Goal: Task Accomplishment & Management: Use online tool/utility

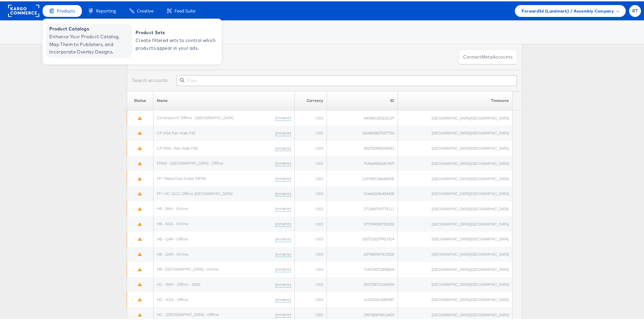
click at [66, 28] on span "Product Catalogs" at bounding box center [89, 28] width 81 height 8
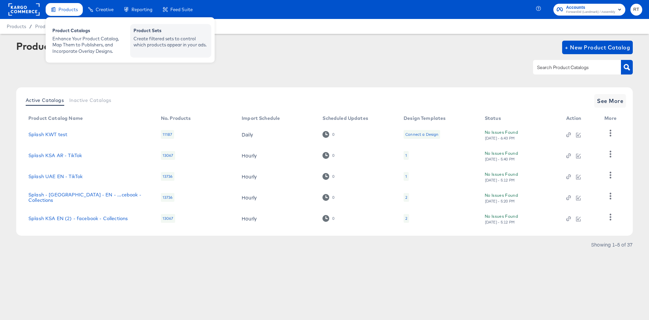
click at [144, 30] on div "Product Sets" at bounding box center [171, 31] width 74 height 8
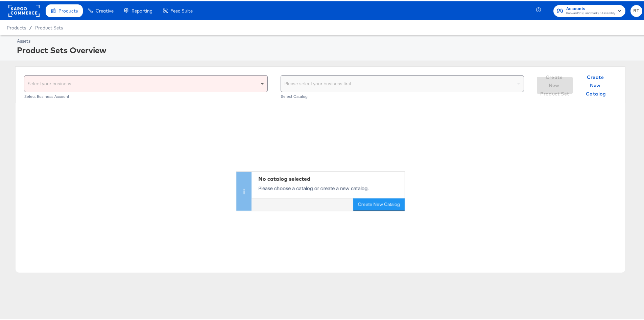
click at [260, 84] on span at bounding box center [263, 82] width 8 height 16
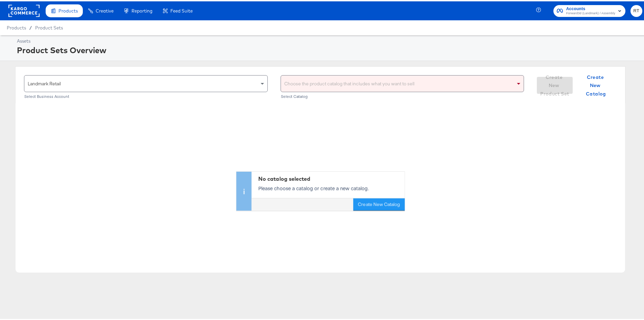
click at [301, 83] on div "Choose the product catalog that includes what you want to sell" at bounding box center [402, 82] width 243 height 16
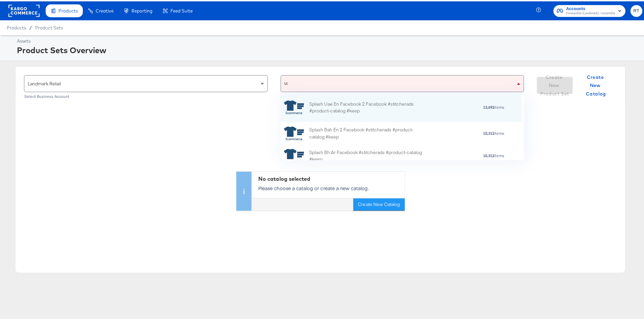
scroll to position [23, 236]
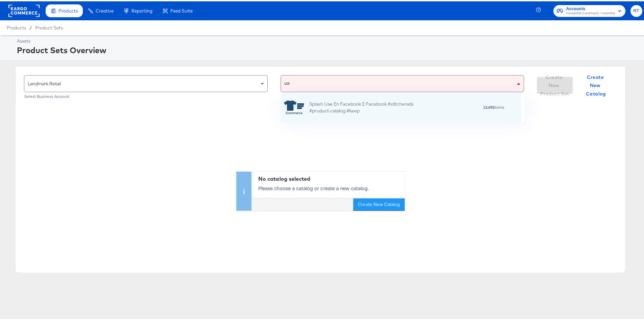
type input "[GEOGRAPHIC_DATA]"
click at [381, 106] on div "Splash Uae En Facebook 2 Facebook #stitcherads #product-catalog #keep" at bounding box center [368, 106] width 118 height 14
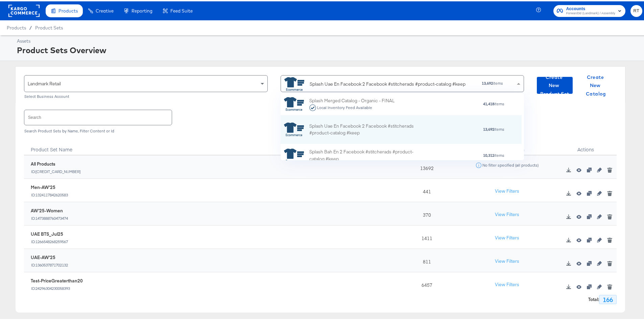
scroll to position [5, 5]
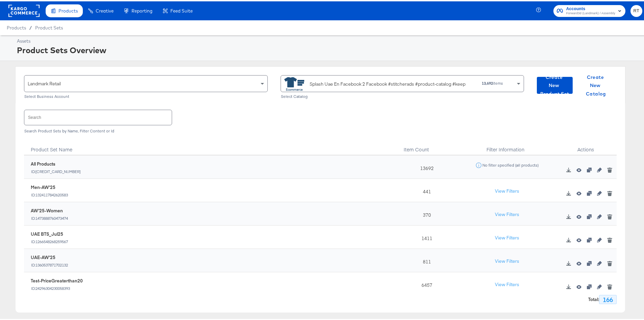
click at [8, 183] on div "Landmark Retail Select Business Account Splash Uae En Facebook 2 Facebook #stit…" at bounding box center [320, 188] width 641 height 246
click at [597, 190] on icon "button" at bounding box center [599, 191] width 5 height 5
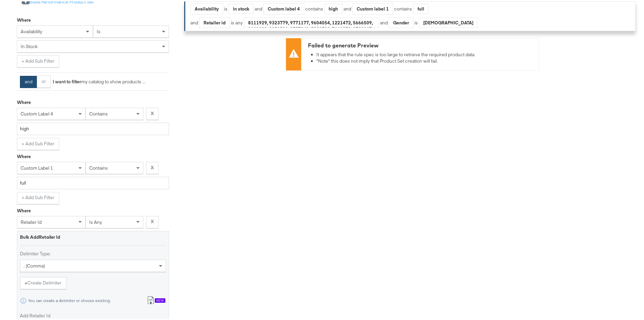
scroll to position [169, 0]
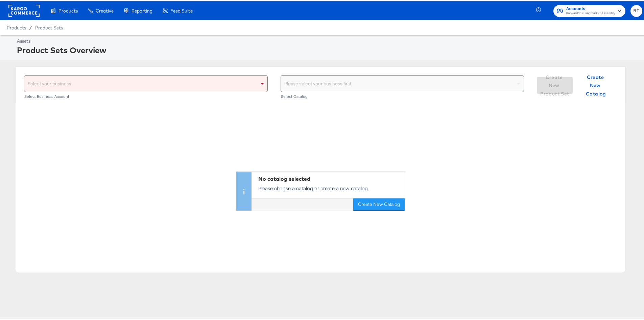
click at [249, 85] on div "Select your business" at bounding box center [145, 82] width 243 height 16
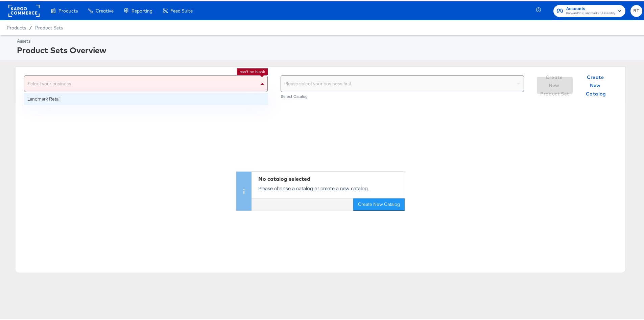
click at [225, 103] on div "No catalog selected Please choose a catalog or create a new catalog. Create New…" at bounding box center [321, 155] width 610 height 107
click at [245, 83] on div "Select your business" at bounding box center [145, 82] width 243 height 16
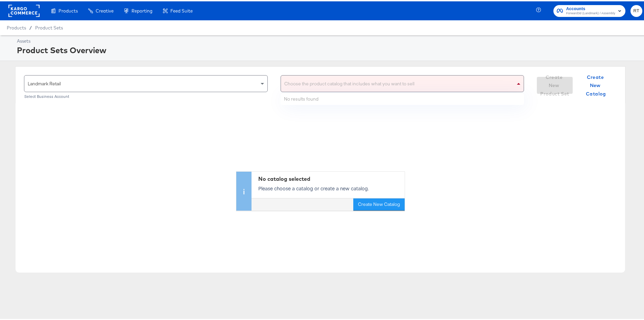
click at [331, 82] on div "Choose the product catalog that includes what you want to sell" at bounding box center [402, 82] width 243 height 16
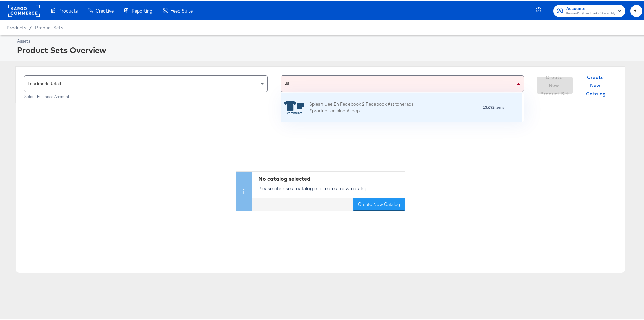
scroll to position [23, 236]
type input "[GEOGRAPHIC_DATA]"
click at [376, 108] on div "Splash Uae En Facebook 2 Facebook #stitcherads #product-catalog #keep" at bounding box center [368, 106] width 118 height 14
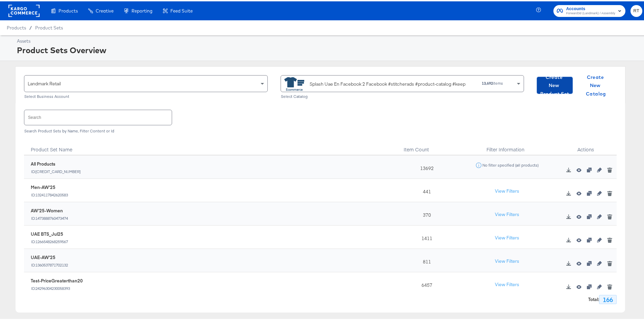
click at [540, 79] on span "Create New Product Set" at bounding box center [555, 84] width 30 height 25
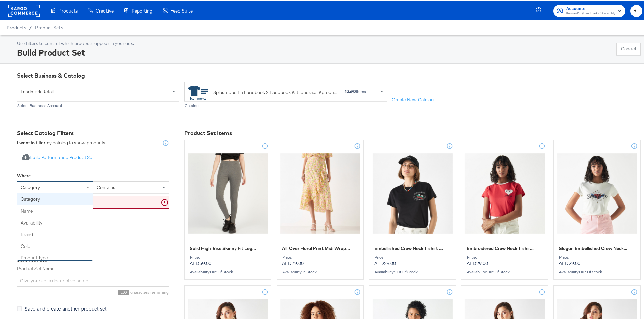
click at [38, 185] on span "category" at bounding box center [30, 186] width 19 height 6
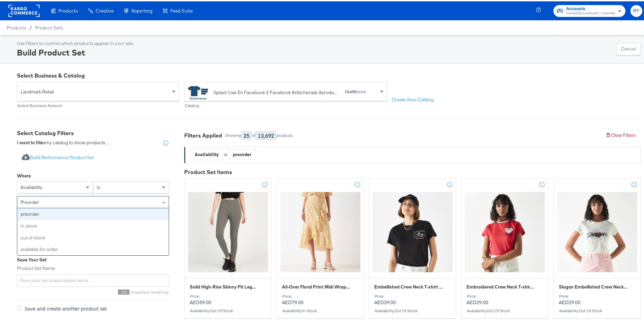
click at [102, 202] on div "preorder" at bounding box center [93, 200] width 152 height 11
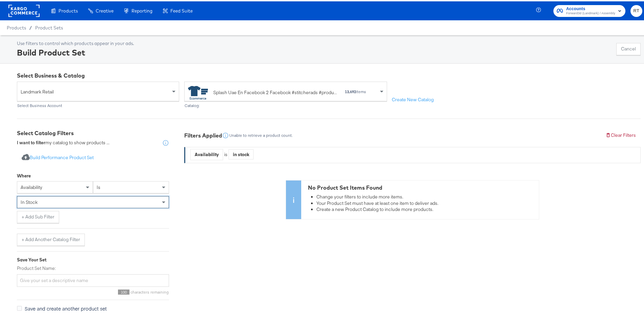
scroll to position [21, 0]
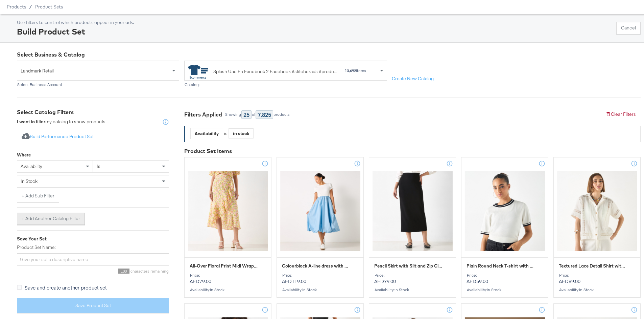
click at [24, 221] on button "+ Add Another Catalog Filter" at bounding box center [51, 217] width 68 height 12
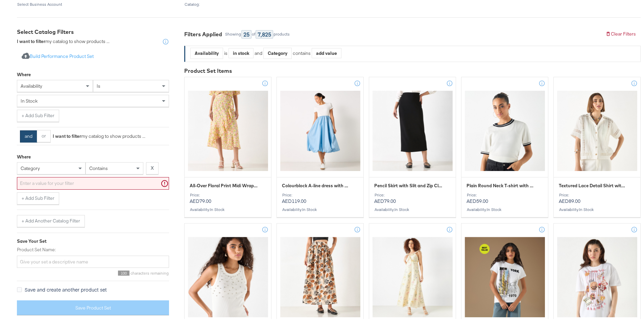
scroll to position [122, 0]
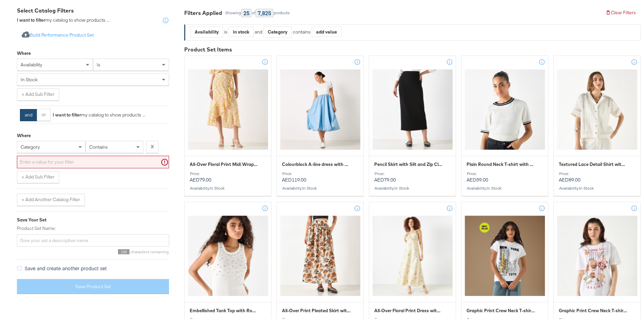
click at [53, 142] on div "category" at bounding box center [51, 145] width 68 height 11
click at [128, 145] on div "is" at bounding box center [114, 145] width 57 height 11
click at [80, 162] on input "text" at bounding box center [93, 160] width 152 height 13
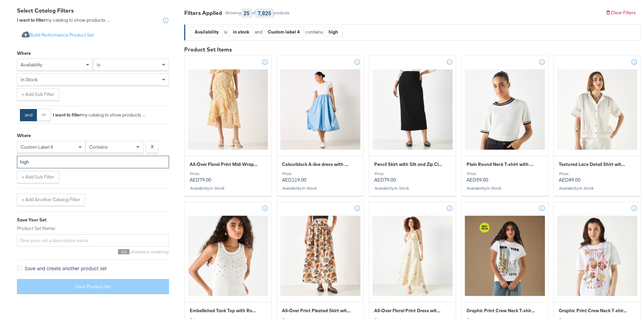
scroll to position [103, 0]
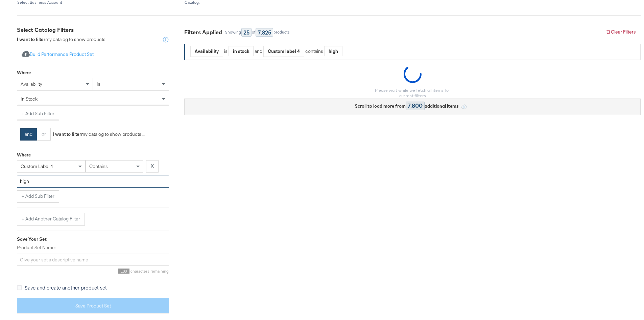
type input "high"
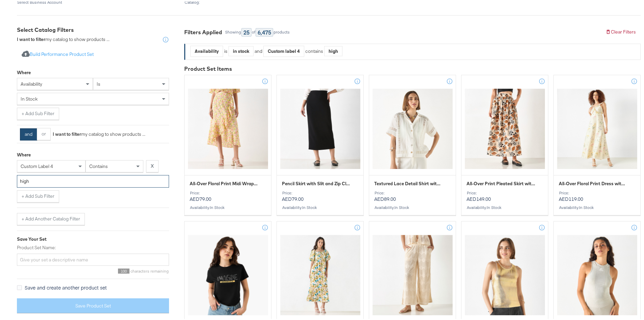
scroll to position [122, 0]
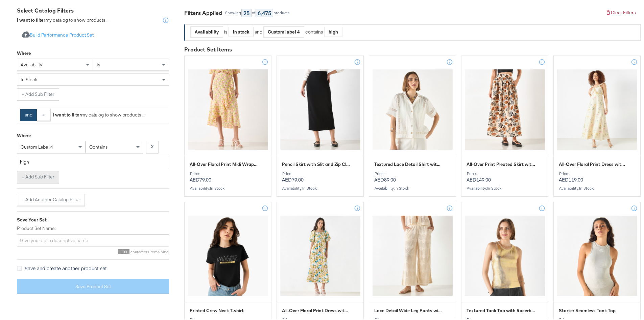
click at [38, 177] on button "+ Add Sub Filter" at bounding box center [38, 175] width 42 height 12
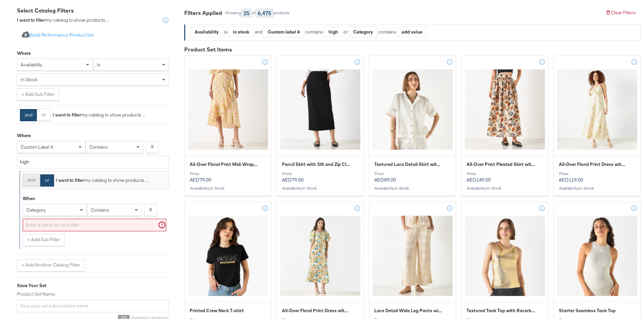
click at [29, 179] on button "and" at bounding box center [31, 178] width 17 height 12
click at [55, 210] on div "category" at bounding box center [55, 208] width 64 height 11
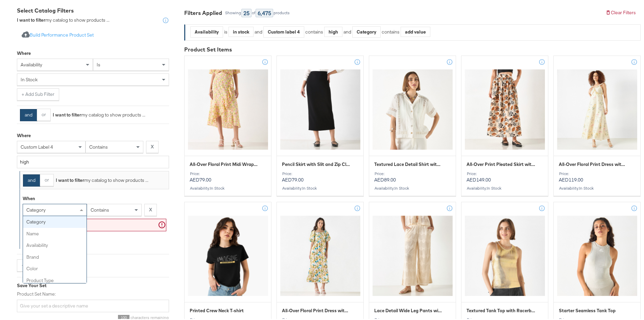
click at [49, 209] on div "category" at bounding box center [55, 208] width 64 height 11
click at [104, 208] on div "is" at bounding box center [114, 208] width 54 height 11
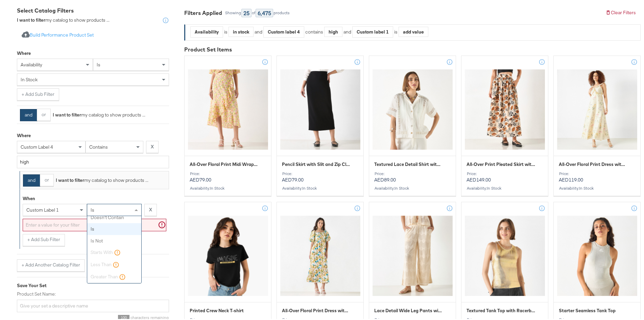
scroll to position [0, 0]
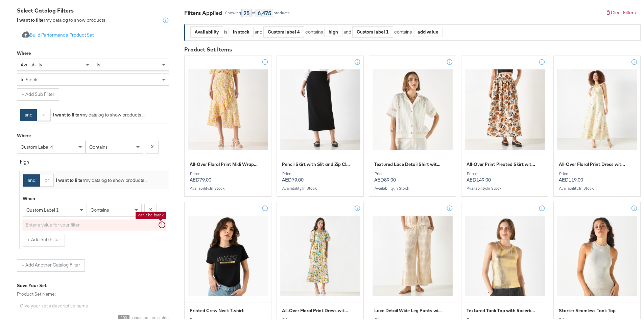
click at [90, 222] on input "text" at bounding box center [95, 223] width 144 height 13
type input "full"
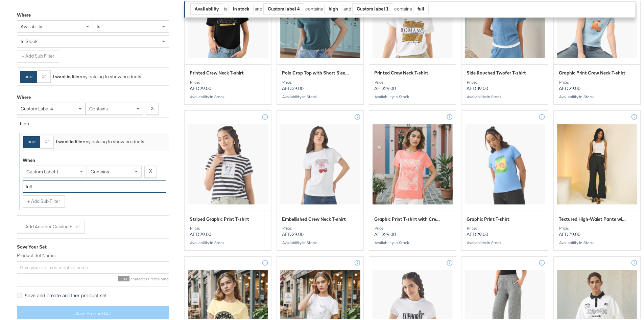
scroll to position [224, 0]
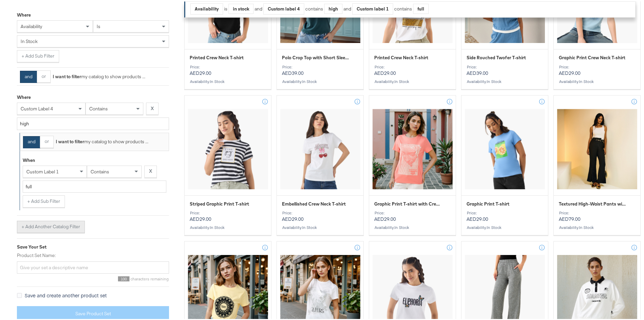
click at [25, 221] on button "+ Add Another Catalog Filter" at bounding box center [51, 225] width 68 height 12
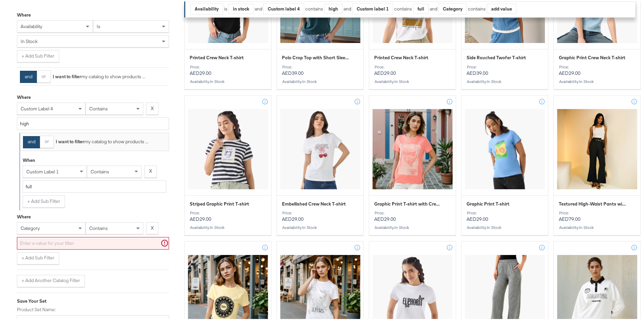
click at [24, 221] on div "category" at bounding box center [51, 226] width 68 height 11
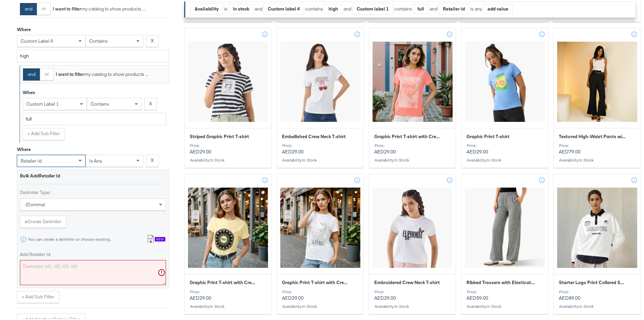
scroll to position [292, 0]
click at [151, 239] on icon at bounding box center [151, 238] width 4 height 5
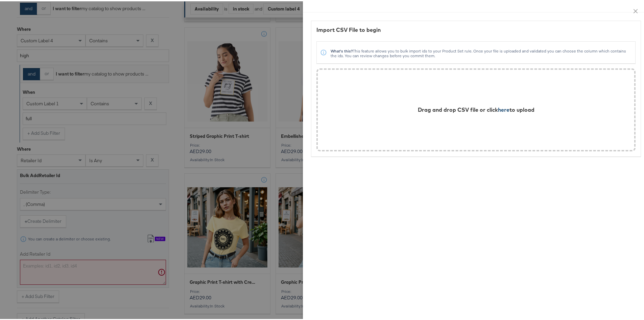
click at [498, 110] on span "here" at bounding box center [503, 108] width 11 height 7
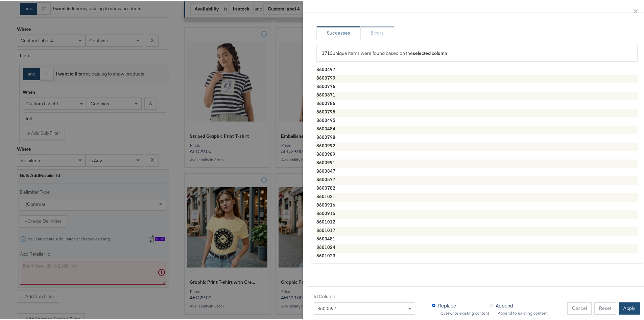
click at [622, 301] on button "Apply" at bounding box center [629, 307] width 21 height 12
type textarea "8600497,8600799,8600776,8600871,8600786,8600795,8600495,8600484,8600798,8600992…"
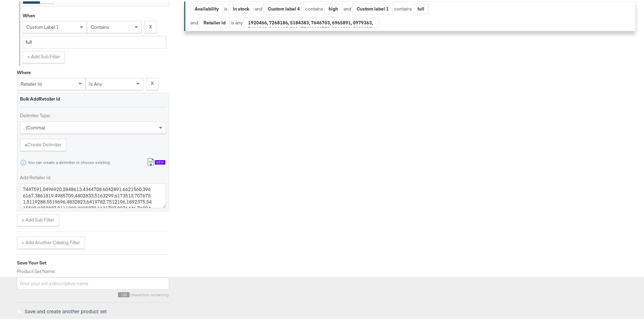
scroll to position [384, 0]
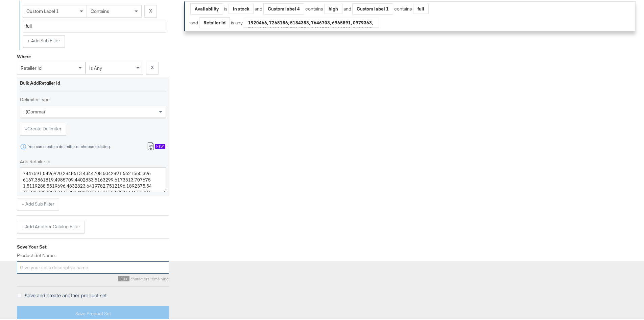
click at [39, 266] on input "Product Set Name:" at bounding box center [93, 266] width 152 height 13
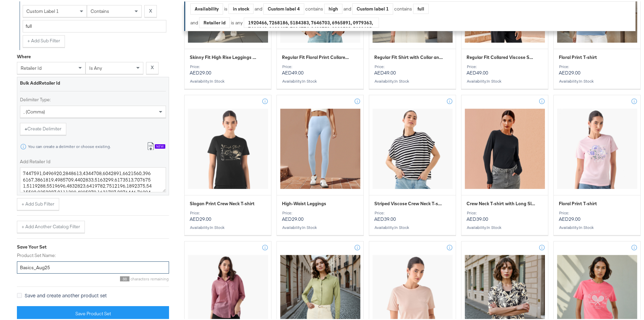
type input "Basics_Aug25"
click at [9, 230] on div "Select Business & Catalog Landmark Retail Select Business Account Splash Uae En…" at bounding box center [324, 122] width 649 height 889
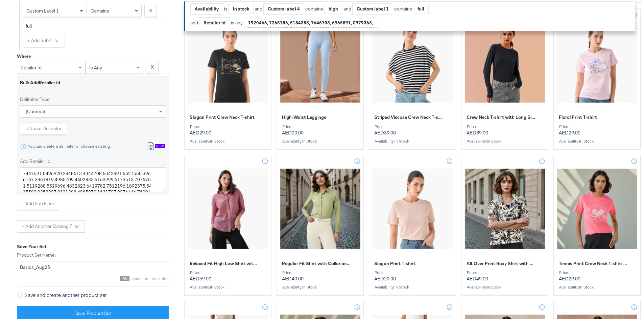
scroll to position [485, 0]
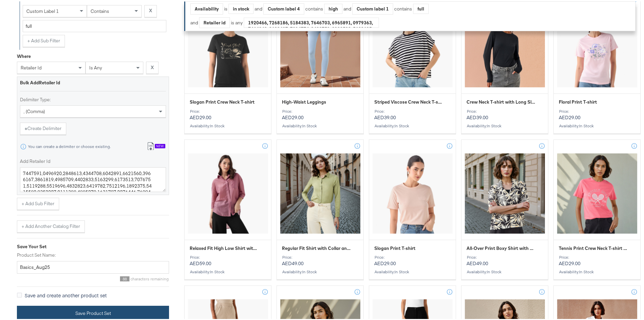
click at [65, 309] on button "Save Product Set" at bounding box center [93, 311] width 152 height 15
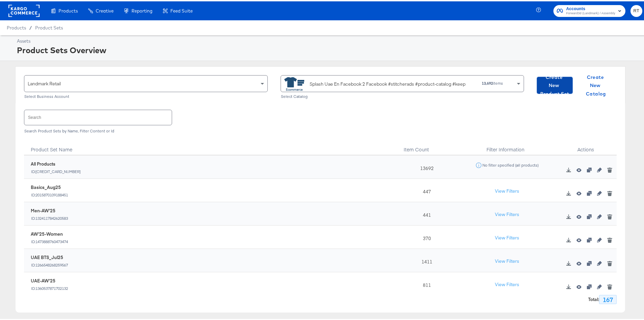
click at [544, 86] on span "Create New Product Set" at bounding box center [555, 84] width 30 height 25
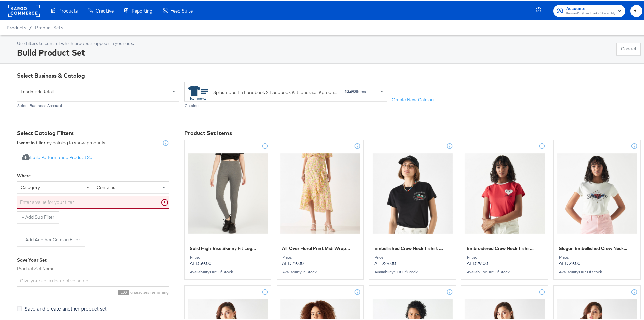
click at [89, 186] on span at bounding box center [87, 186] width 3 height 2
click at [91, 188] on span at bounding box center [88, 185] width 8 height 11
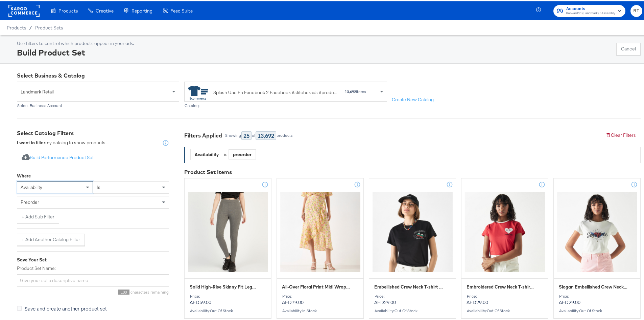
click at [56, 201] on div "preorder" at bounding box center [93, 200] width 152 height 11
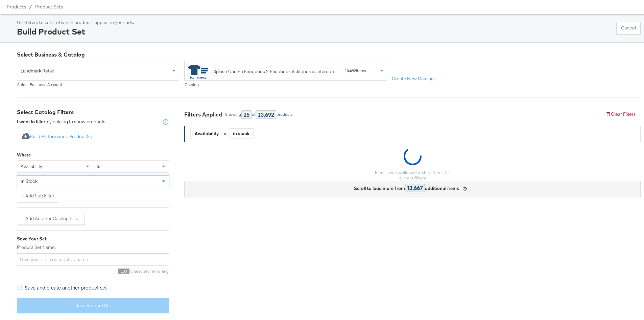
scroll to position [21, 0]
click at [24, 203] on div "Where availability is in stock + Add Sub Filter + Add Another Catalog Filter" at bounding box center [93, 185] width 152 height 76
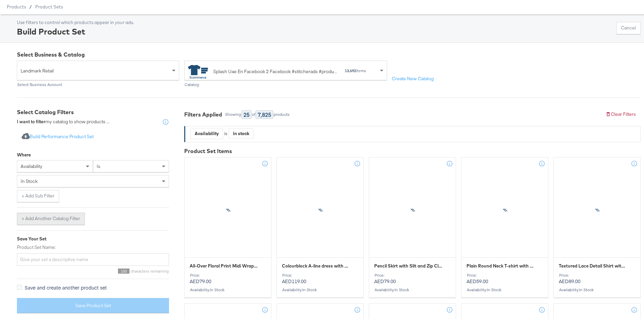
click at [24, 213] on button "+ Add Another Catalog Filter" at bounding box center [51, 217] width 68 height 12
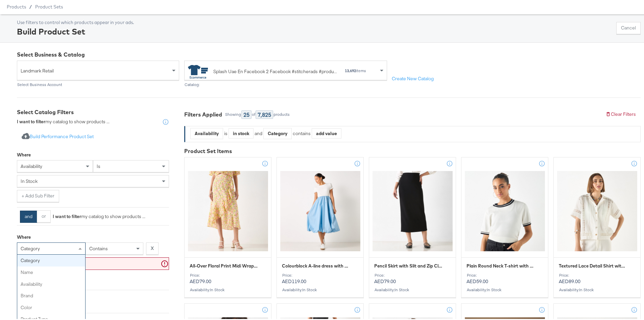
click at [31, 245] on span "category" at bounding box center [30, 247] width 19 height 6
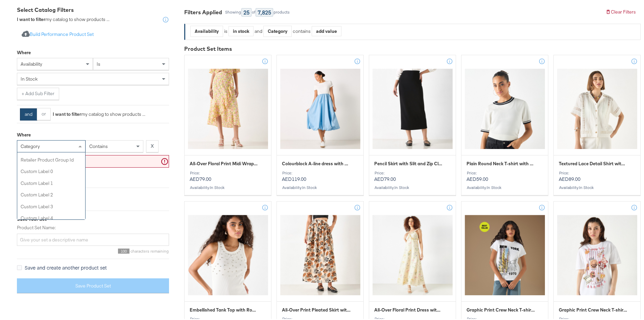
scroll to position [237, 0]
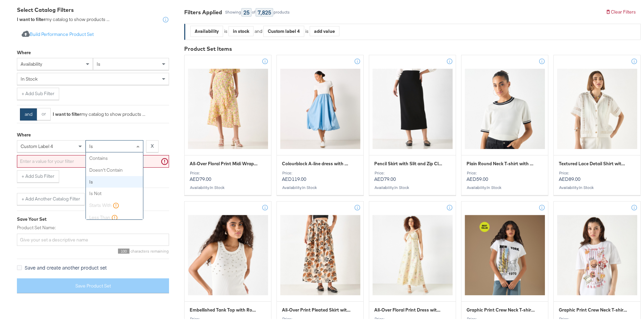
click at [97, 148] on div "is" at bounding box center [114, 144] width 57 height 11
click at [83, 155] on input "text" at bounding box center [93, 160] width 152 height 13
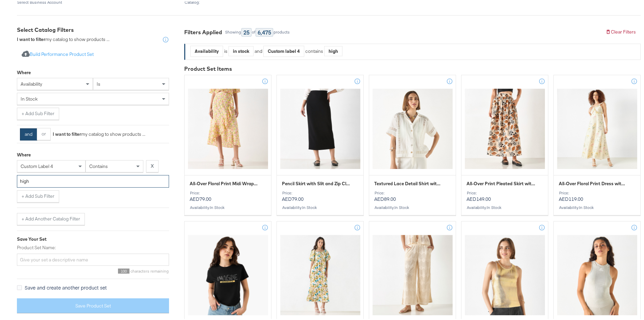
scroll to position [123, 0]
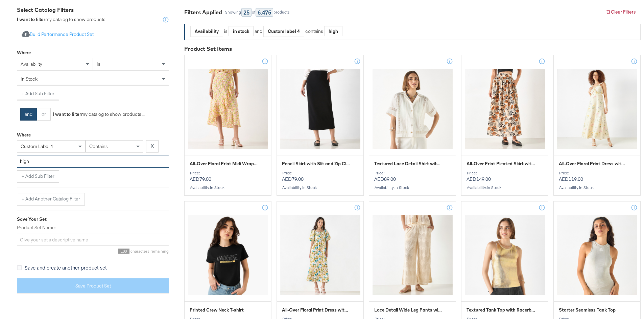
type input "high"
click at [67, 200] on button "+ Add Another Catalog Filter" at bounding box center [51, 197] width 68 height 12
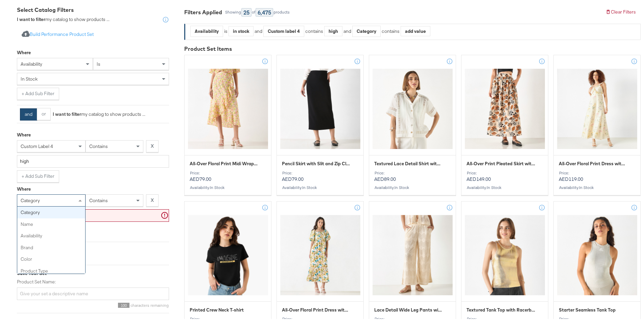
click at [31, 199] on span "category" at bounding box center [30, 199] width 19 height 6
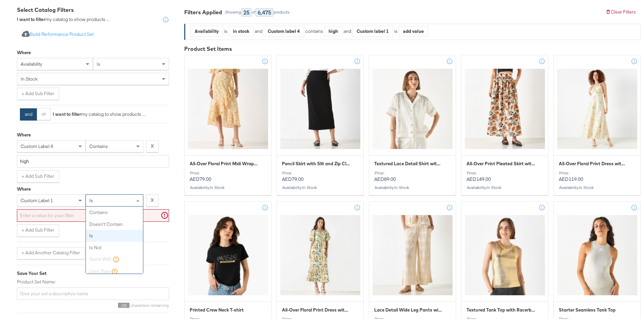
click at [104, 200] on div "is" at bounding box center [114, 198] width 57 height 11
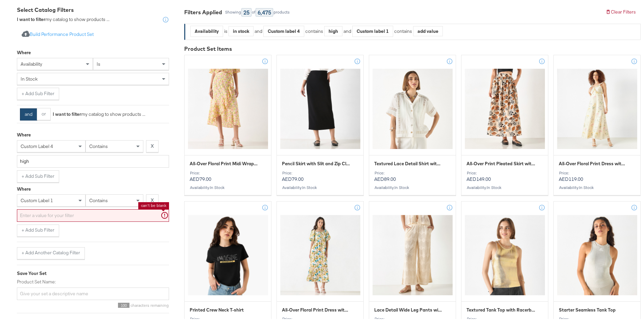
click at [80, 215] on input "text" at bounding box center [93, 214] width 152 height 13
type input "full"
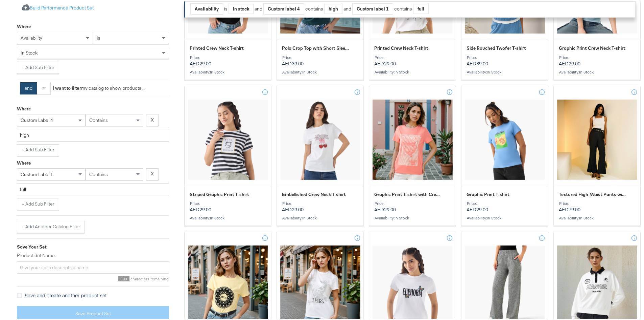
scroll to position [237, 0]
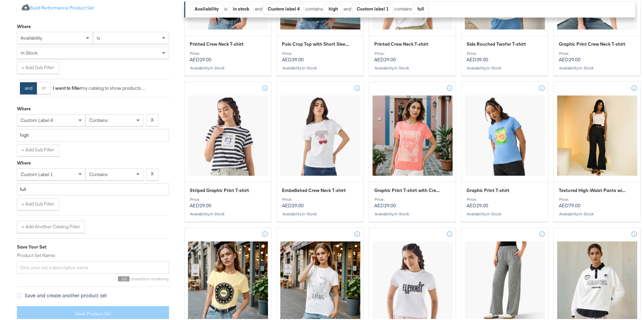
click at [13, 225] on div "Select Business & Catalog Landmark Retail Select Business Account Splash Uae En…" at bounding box center [324, 262] width 649 height 875
click at [21, 222] on button "+ Add Another Catalog Filter" at bounding box center [51, 225] width 68 height 12
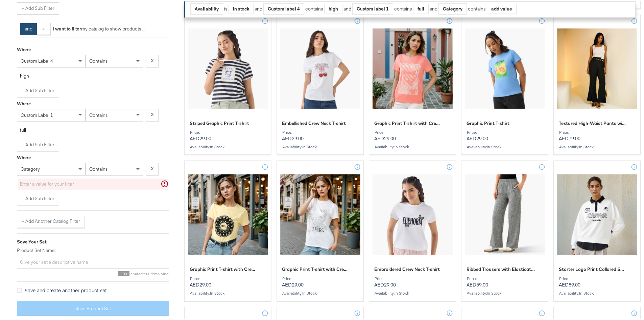
scroll to position [305, 0]
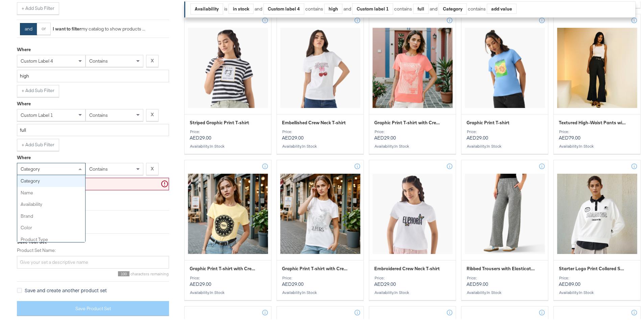
click at [54, 166] on div "category" at bounding box center [51, 167] width 68 height 11
click at [82, 163] on span at bounding box center [81, 167] width 8 height 11
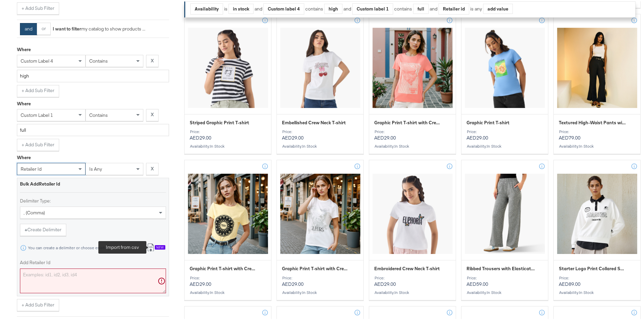
click at [146, 244] on button "Import from csv New" at bounding box center [156, 246] width 28 height 13
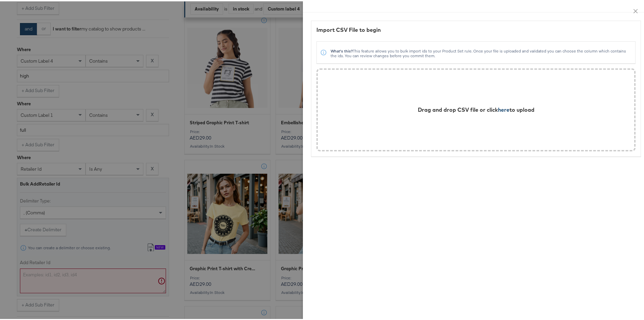
click at [498, 111] on span "here" at bounding box center [503, 108] width 11 height 7
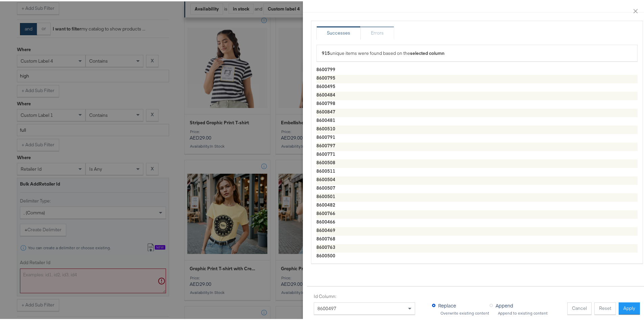
drag, startPoint x: 625, startPoint y: 301, endPoint x: 617, endPoint y: 301, distance: 8.1
click at [620, 301] on button "Apply" at bounding box center [629, 307] width 21 height 12
type textarea "8600799,8600795,8600495,8600484,8600798,8600847,8600481,8600510,8600791,8600797…"
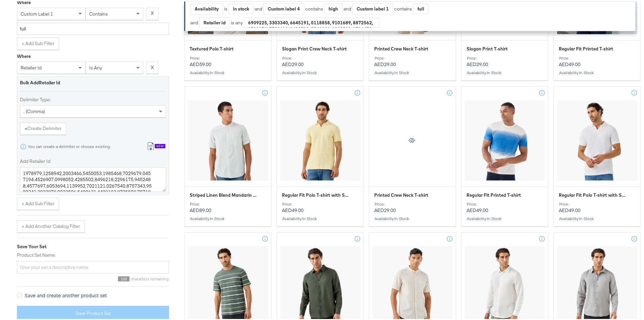
scroll to position [588, 0]
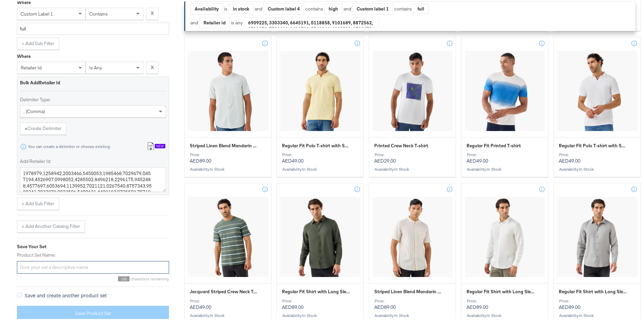
click at [45, 264] on input "Product Set Name:" at bounding box center [93, 265] width 152 height 13
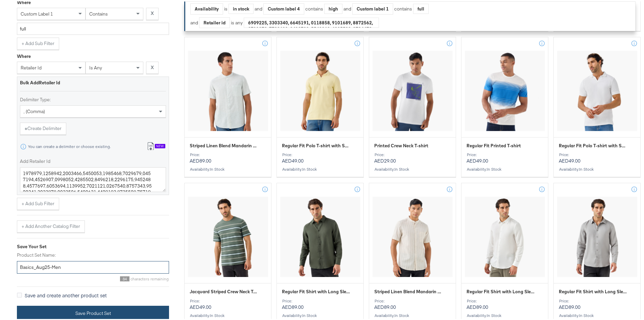
type input "Basics_Aug25-Men"
click at [60, 311] on button "Save Product Set" at bounding box center [93, 311] width 152 height 15
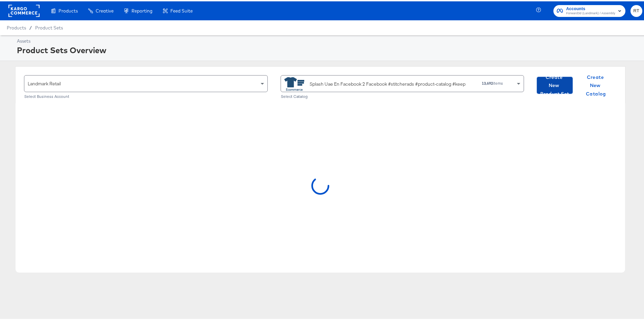
click at [548, 87] on span "Create New Product Set" at bounding box center [555, 84] width 30 height 25
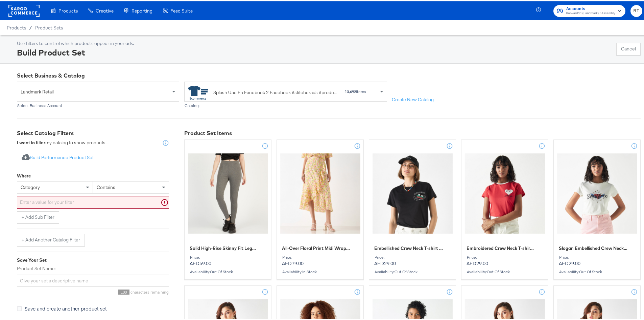
click at [76, 189] on div "category" at bounding box center [54, 185] width 75 height 11
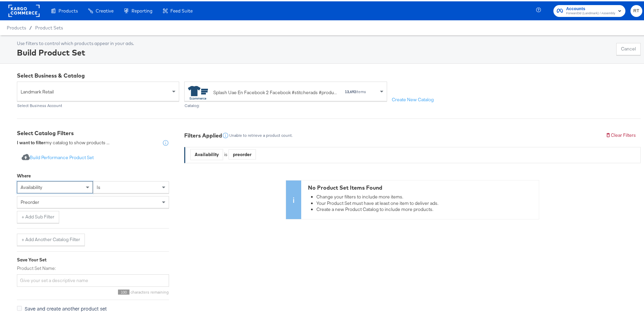
click at [116, 210] on div "+ Add Sub Filter" at bounding box center [93, 215] width 152 height 12
drag, startPoint x: 114, startPoint y: 198, endPoint x: 110, endPoint y: 203, distance: 6.6
click at [113, 198] on div "preorder" at bounding box center [93, 200] width 152 height 11
drag, startPoint x: 98, startPoint y: 225, endPoint x: 69, endPoint y: 228, distance: 29.3
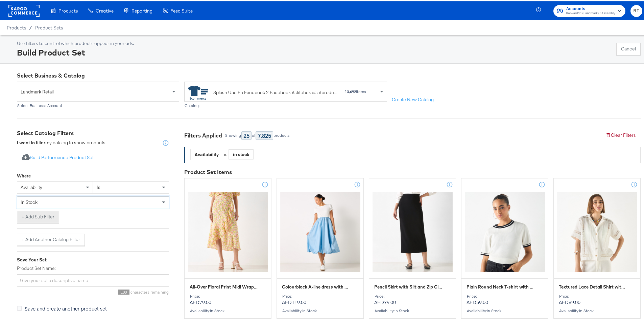
click at [33, 218] on button "+ Add Sub Filter" at bounding box center [38, 215] width 42 height 12
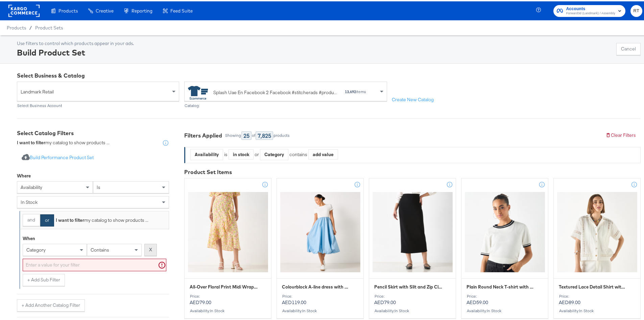
click at [148, 246] on button "X" at bounding box center [150, 248] width 13 height 12
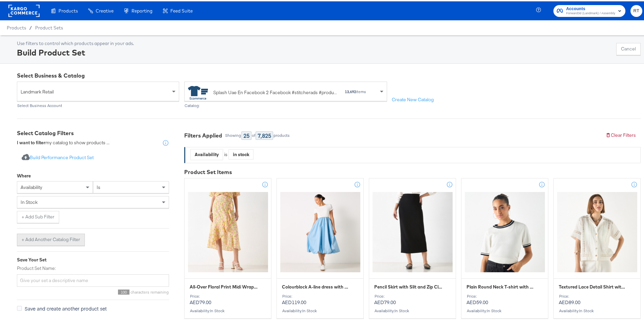
click at [41, 236] on button "+ Add Another Catalog Filter" at bounding box center [51, 238] width 68 height 12
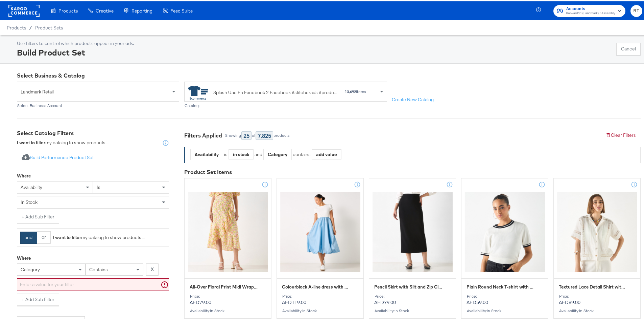
scroll to position [22, 0]
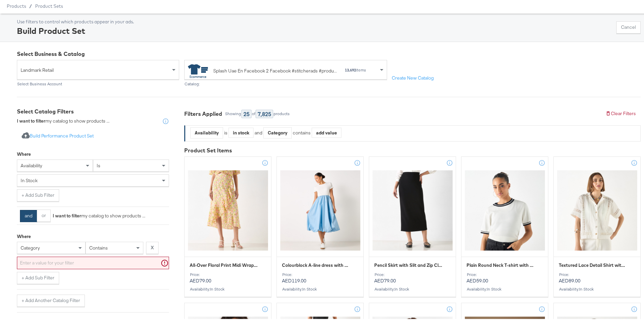
click at [40, 252] on div "category" at bounding box center [51, 246] width 69 height 12
click at [107, 252] on div "is" at bounding box center [114, 245] width 57 height 11
click at [81, 265] on input "text" at bounding box center [93, 261] width 152 height 13
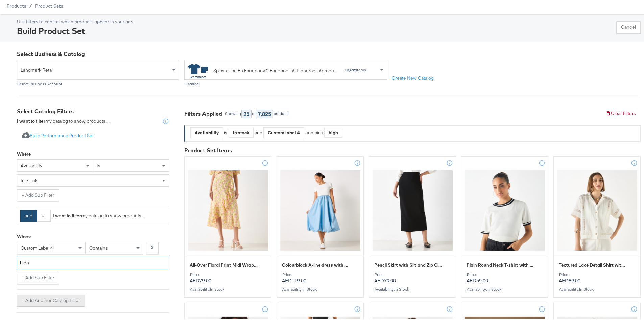
type input "high"
click at [54, 297] on button "+ Add Another Catalog Filter" at bounding box center [51, 299] width 68 height 12
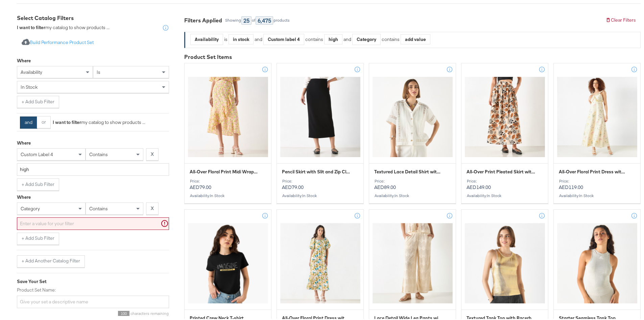
scroll to position [123, 0]
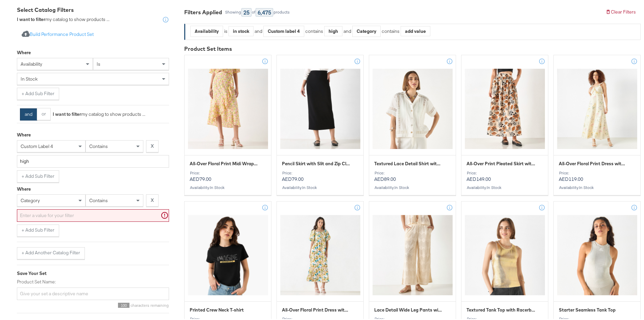
click at [69, 199] on div "category" at bounding box center [51, 198] width 68 height 11
click at [98, 199] on div "is" at bounding box center [114, 198] width 57 height 11
click at [83, 217] on input "text" at bounding box center [93, 214] width 152 height 13
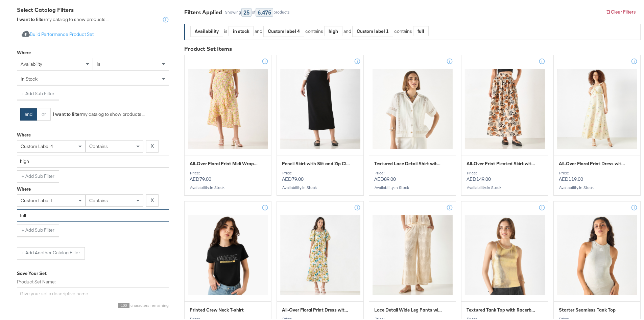
type input "full"
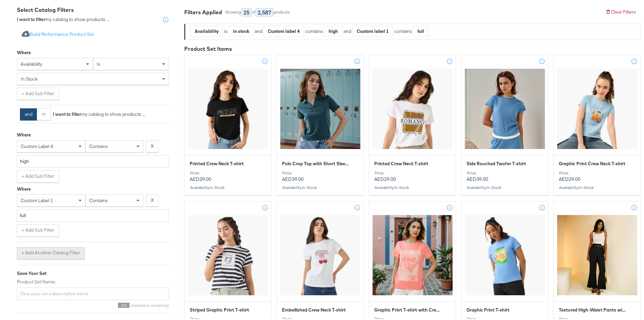
click at [33, 252] on button "+ Add Another Catalog Filter" at bounding box center [51, 252] width 68 height 12
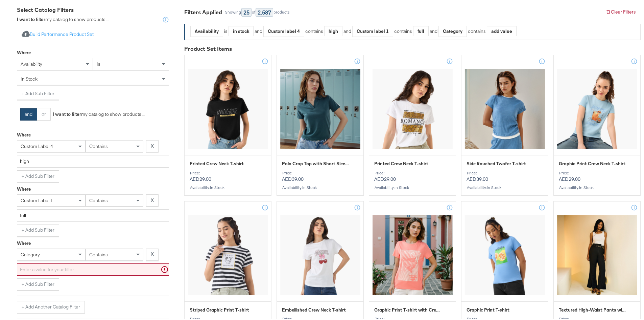
scroll to position [130, 0]
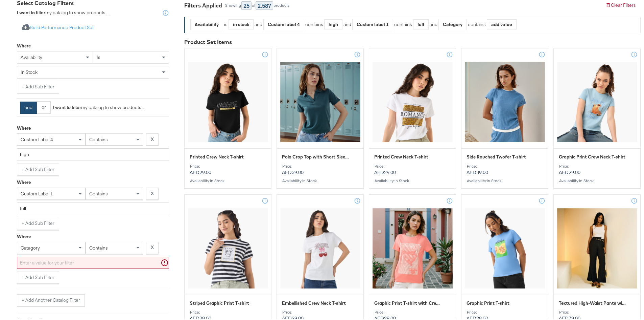
click at [33, 252] on div "category" at bounding box center [51, 246] width 69 height 12
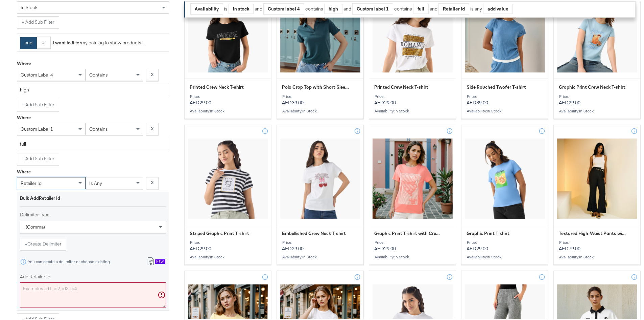
scroll to position [198, 0]
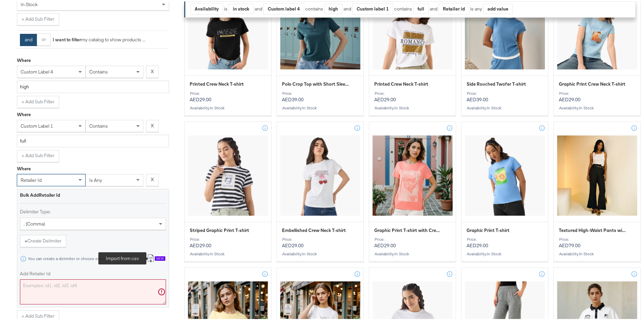
click at [154, 256] on icon at bounding box center [151, 257] width 8 height 8
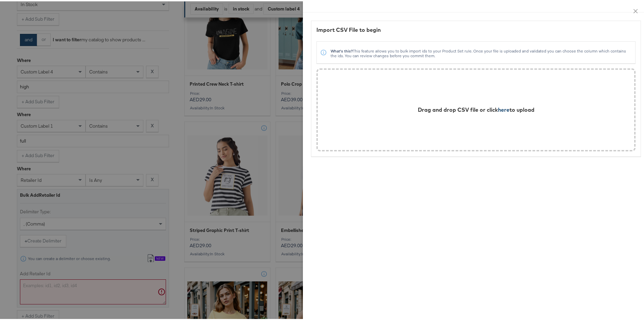
click at [502, 109] on span "here" at bounding box center [503, 108] width 11 height 7
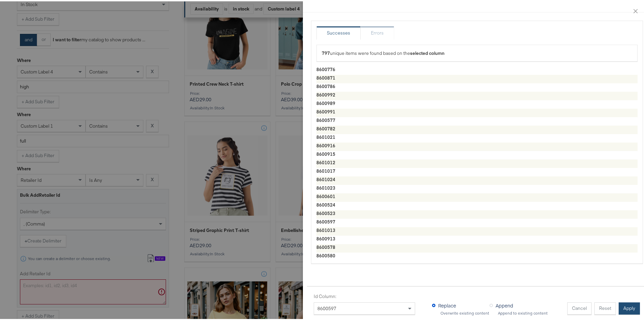
click at [620, 304] on button "Apply" at bounding box center [629, 307] width 21 height 12
type textarea "8600776,8600871,8600786,8600992,8600989,8600991,8600577,8600782,8601021,8600916…"
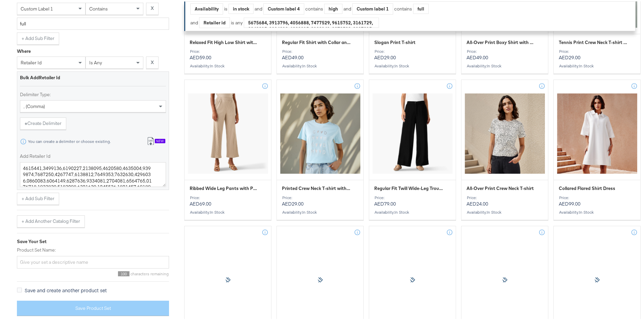
scroll to position [757, 0]
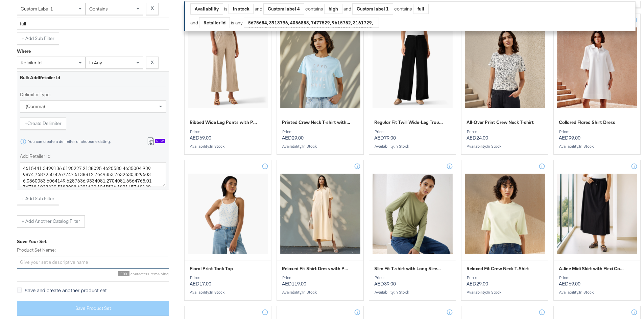
click at [49, 258] on input "Product Set Name:" at bounding box center [93, 260] width 152 height 13
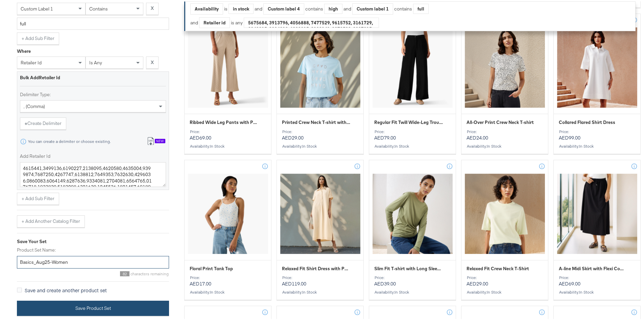
type input "Basics_Aug25-Women"
click at [95, 307] on button "Save Product Set" at bounding box center [93, 306] width 152 height 15
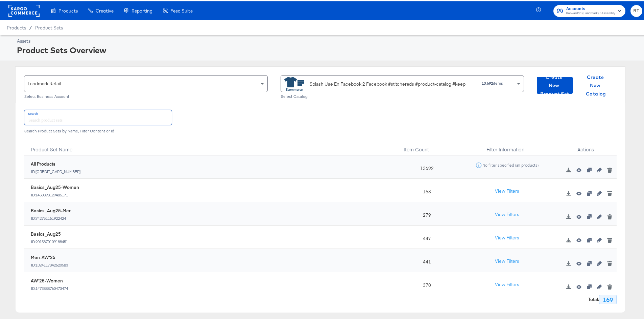
click at [56, 121] on input "text" at bounding box center [97, 116] width 147 height 15
type input "a"
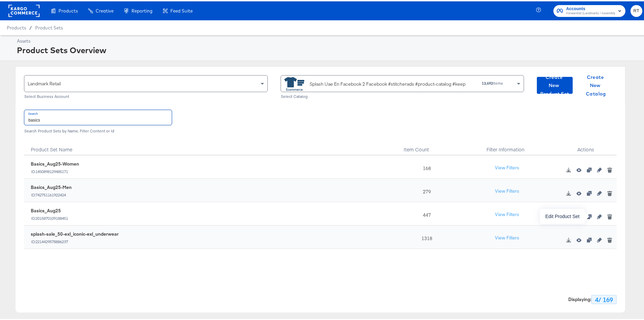
type input "basics"
click at [597, 214] on icon "button" at bounding box center [599, 215] width 5 height 5
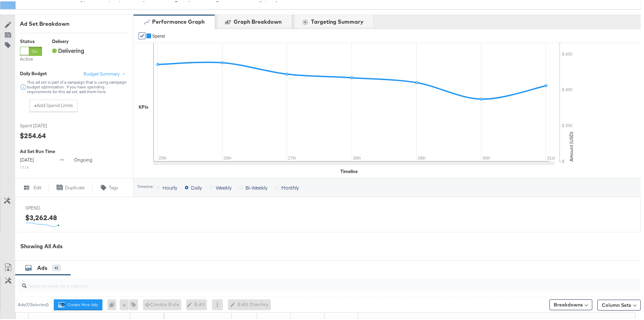
scroll to position [68, 0]
